Goal: Information Seeking & Learning: Learn about a topic

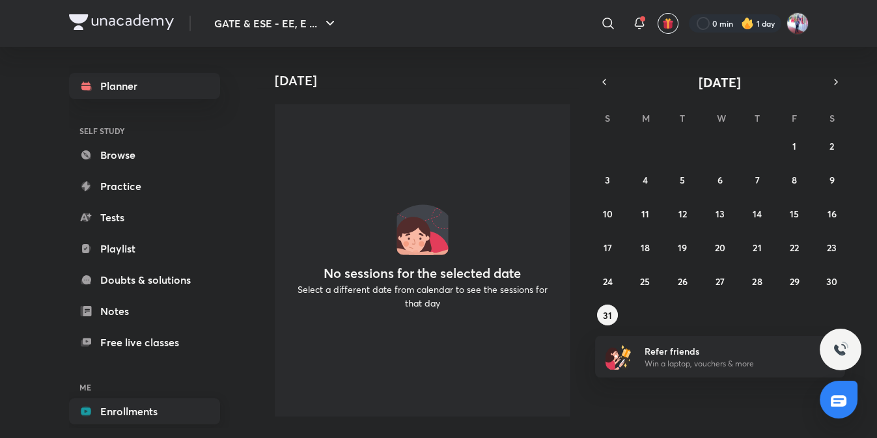
click at [143, 413] on link "Enrollments" at bounding box center [144, 412] width 151 height 26
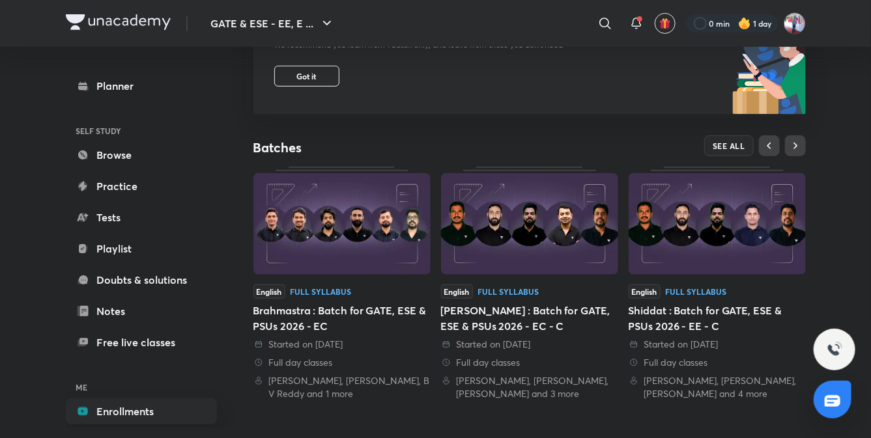
scroll to position [457, 0]
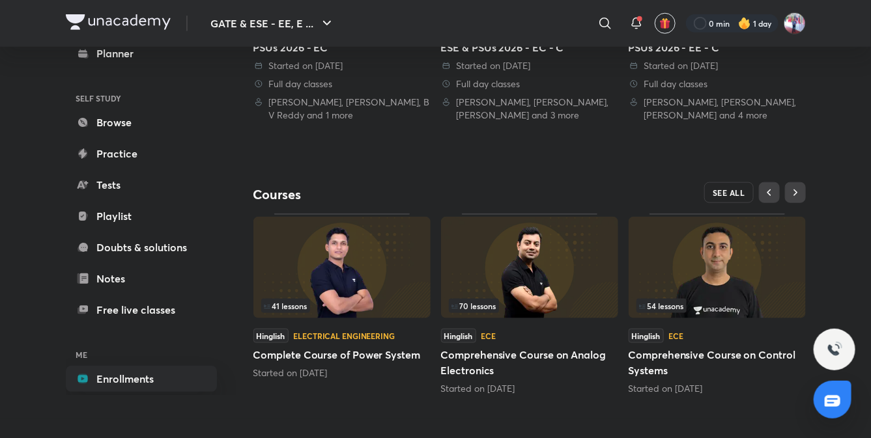
click at [727, 191] on span "SEE ALL" at bounding box center [729, 192] width 33 height 9
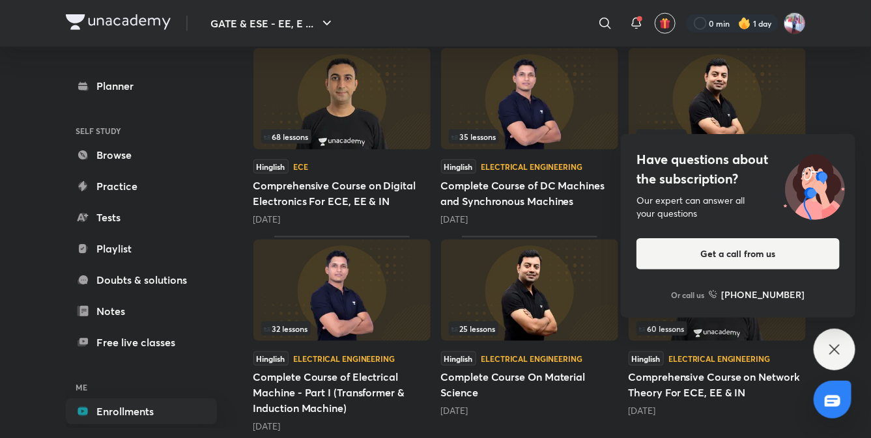
scroll to position [591, 0]
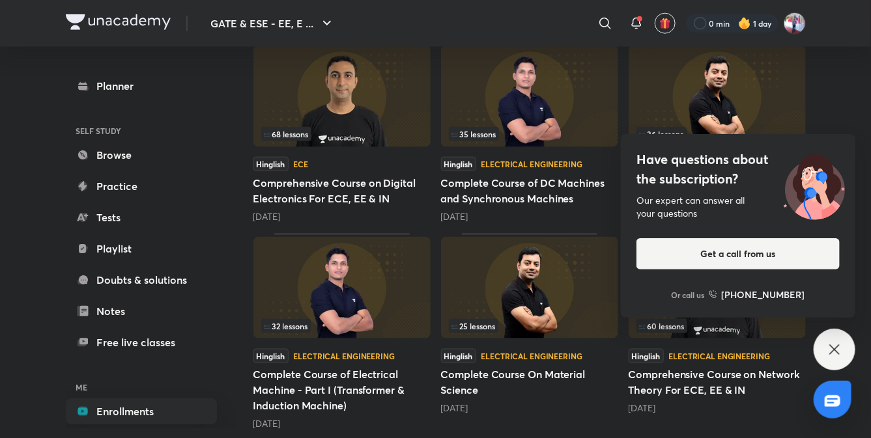
click at [832, 352] on icon at bounding box center [834, 350] width 10 height 10
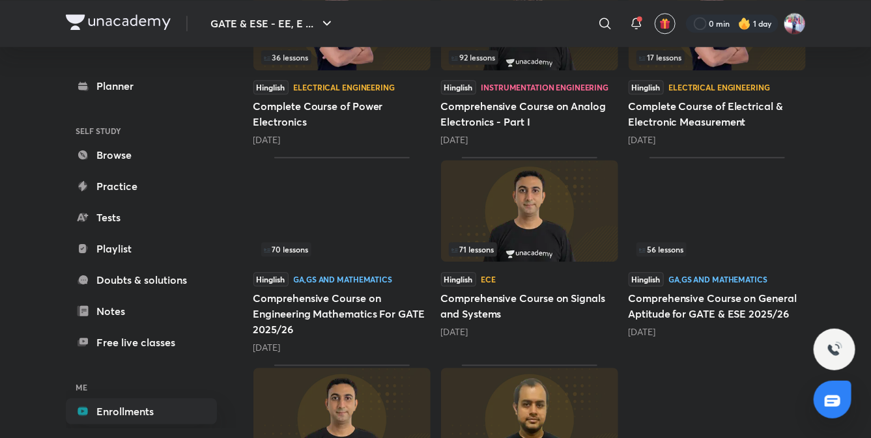
scroll to position [1261, 0]
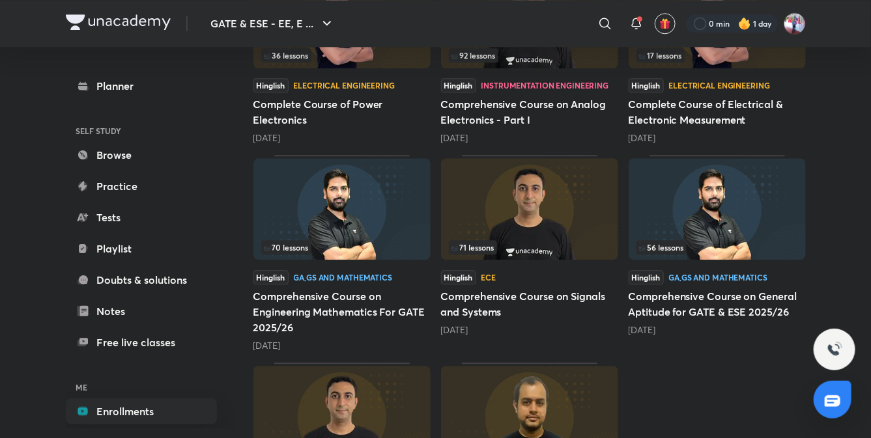
click at [500, 299] on h5 "Comprehensive Course on Signals and Systems" at bounding box center [529, 304] width 177 height 31
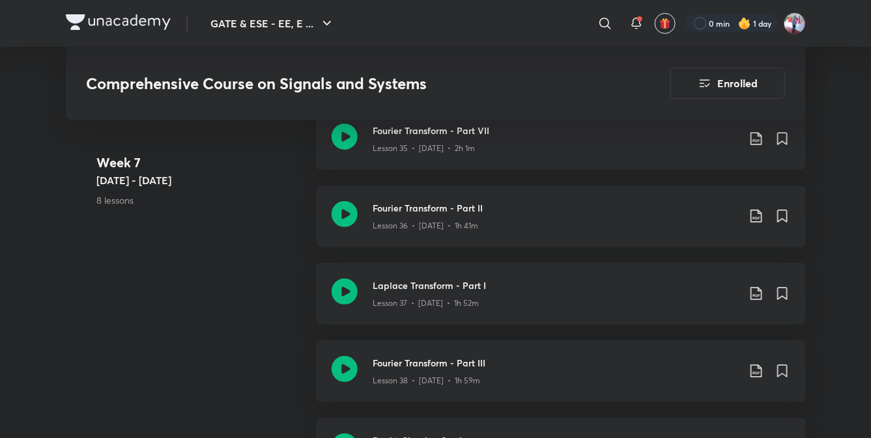
scroll to position [3859, 0]
click at [431, 212] on h3 "Fourier Transform - Part II" at bounding box center [555, 209] width 365 height 14
click at [416, 137] on h3 "Fourier Transform - Part VII" at bounding box center [555, 131] width 365 height 14
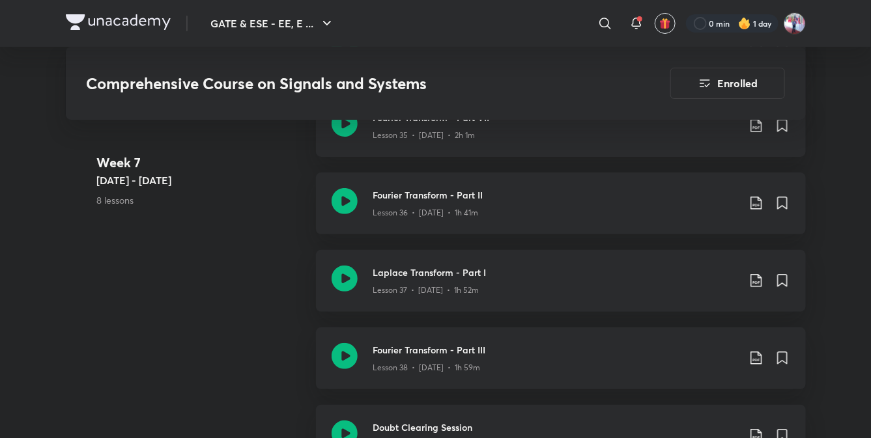
scroll to position [3864, 0]
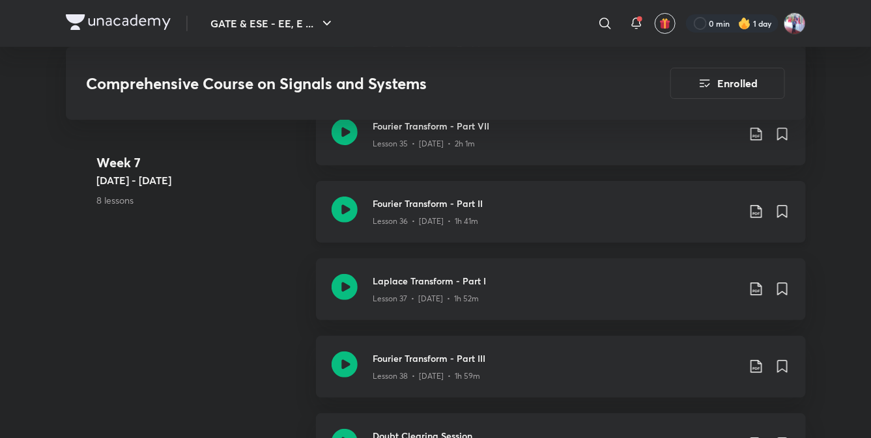
click at [437, 208] on h3 "Fourier Transform - Part II" at bounding box center [555, 204] width 365 height 14
